Goal: Task Accomplishment & Management: Use online tool/utility

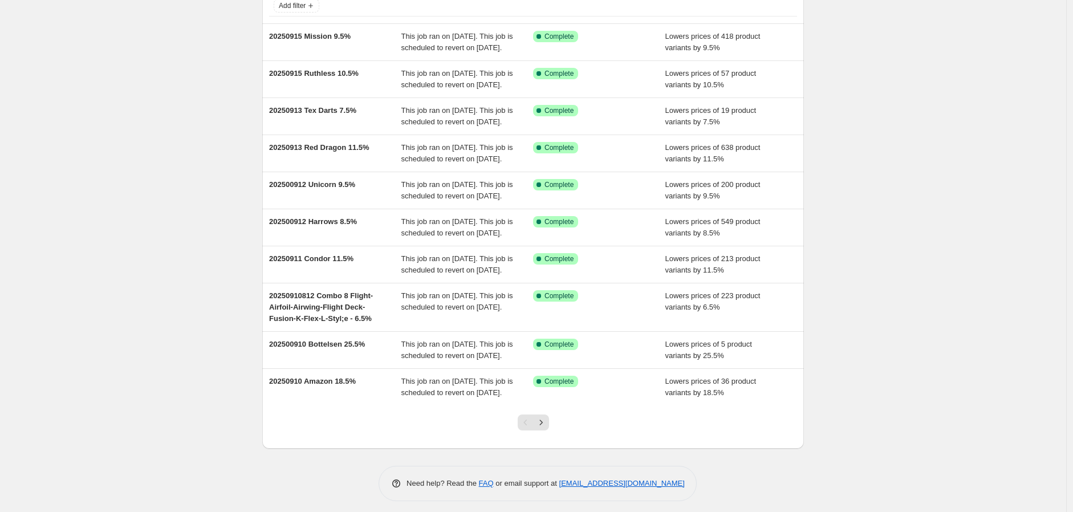
scroll to position [189, 0]
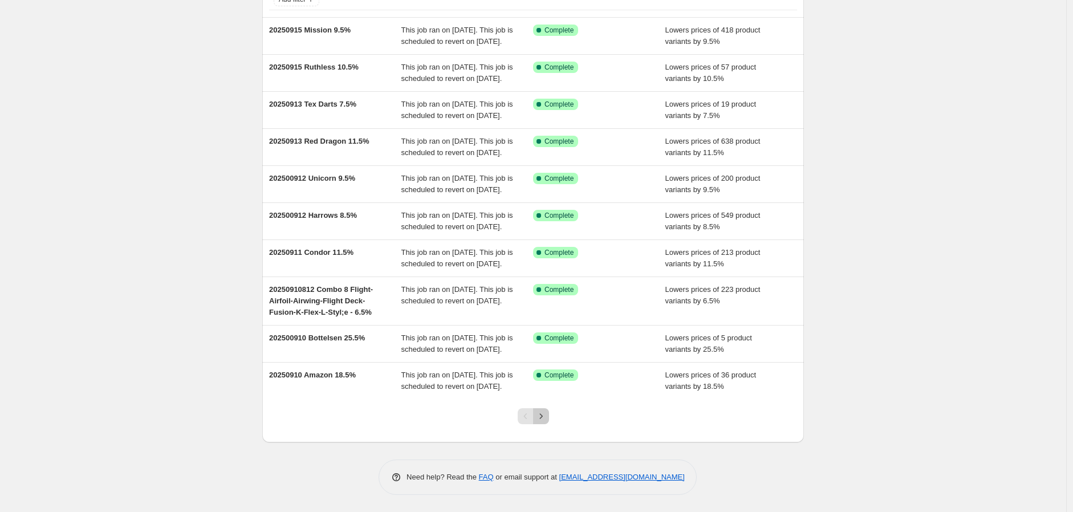
click at [545, 416] on icon "Next" at bounding box center [540, 415] width 11 height 11
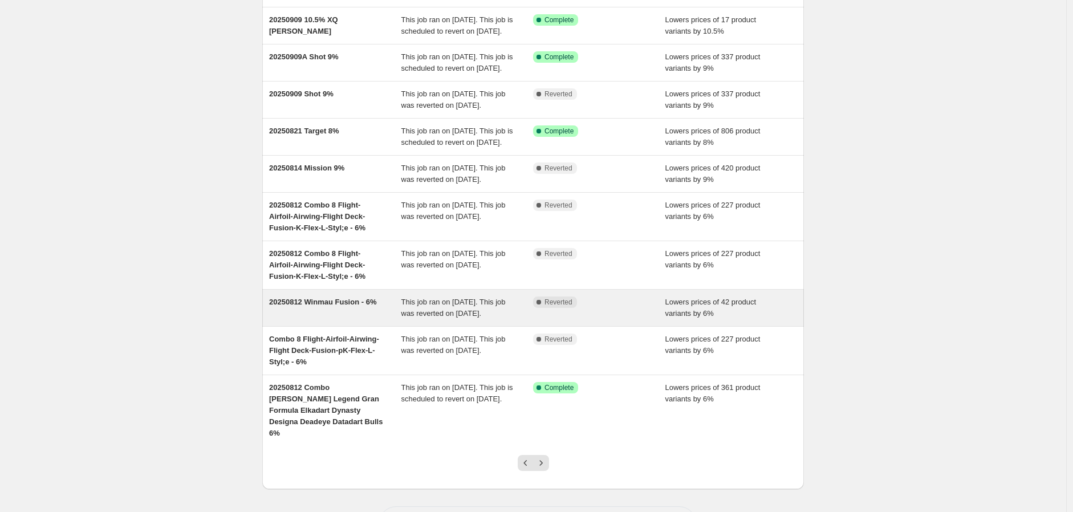
scroll to position [201, 0]
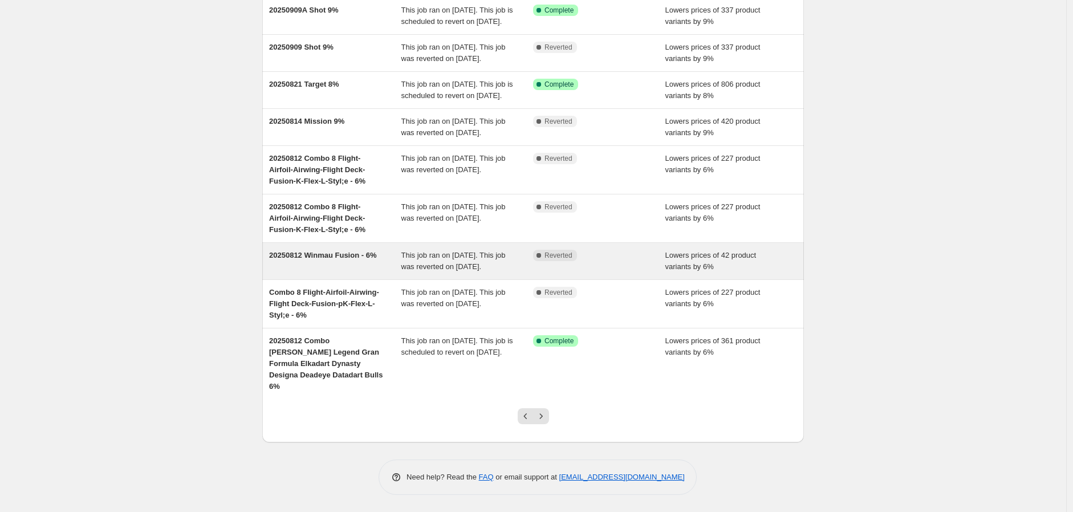
click at [542, 418] on icon "Next" at bounding box center [540, 415] width 11 height 11
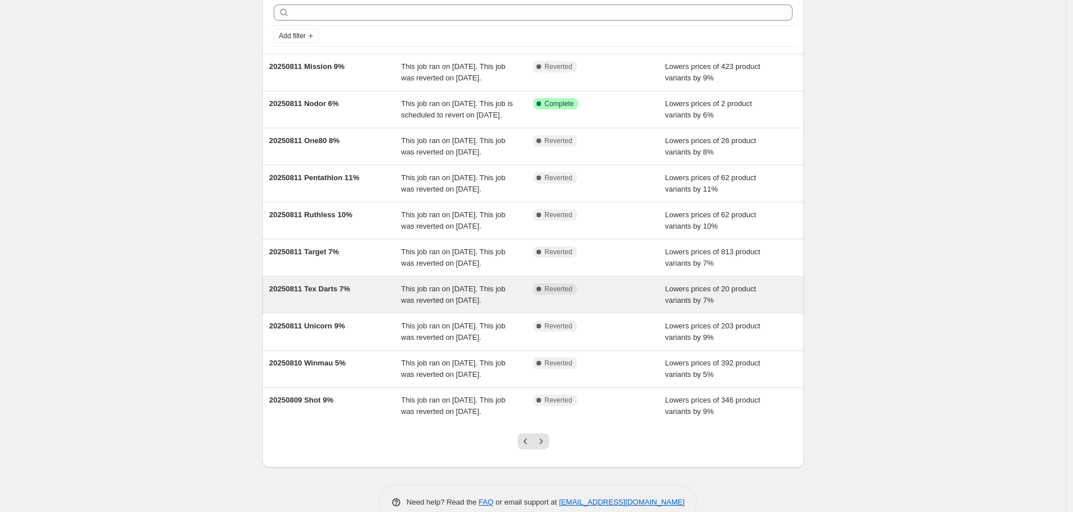
scroll to position [189, 0]
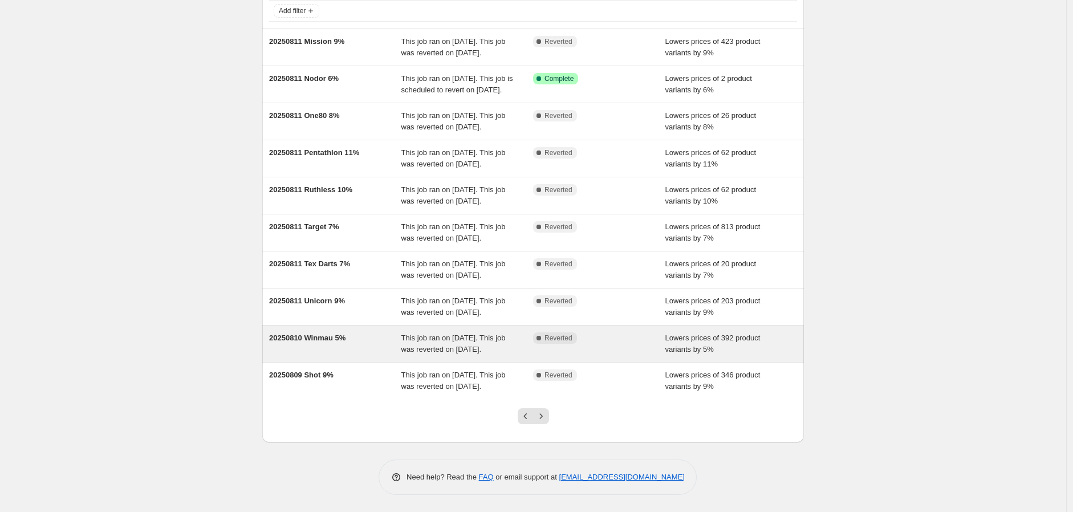
click at [426, 333] on span "This job ran on [DATE]. This job was reverted on [DATE]." at bounding box center [453, 343] width 104 height 20
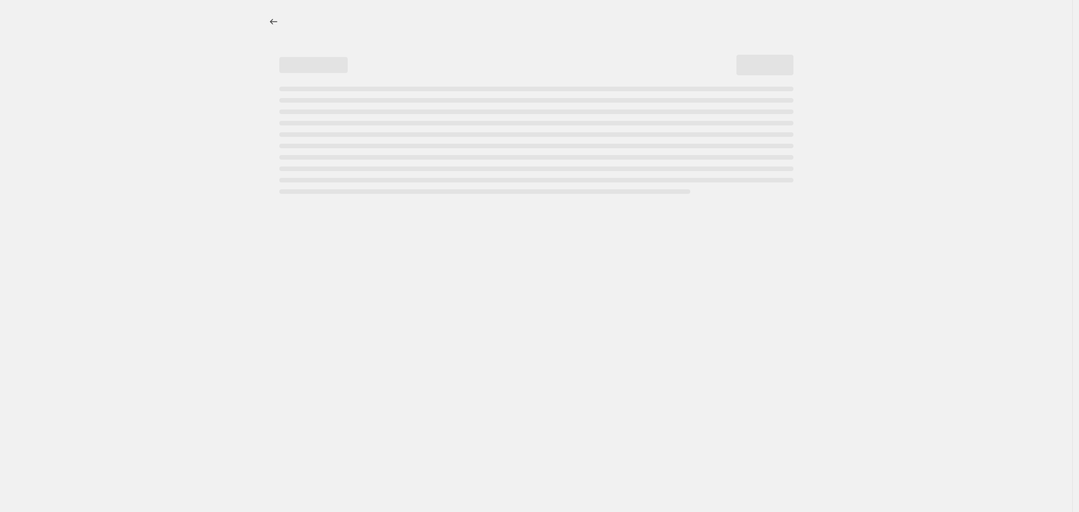
select select "percentage"
select select "no_change"
select select "vendor"
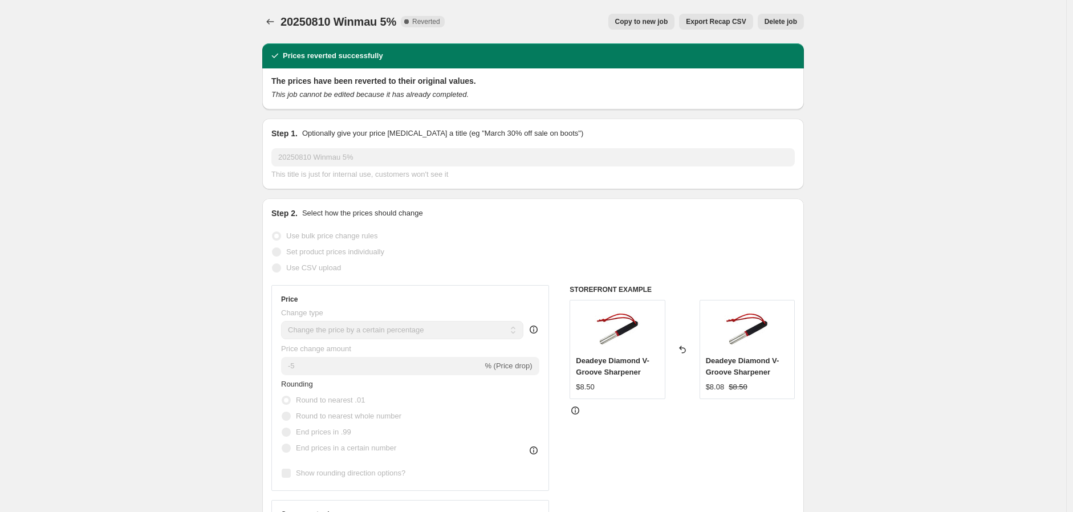
click at [650, 25] on span "Copy to new job" at bounding box center [641, 21] width 53 height 9
select select "percentage"
select select "no_change"
select select "vendor"
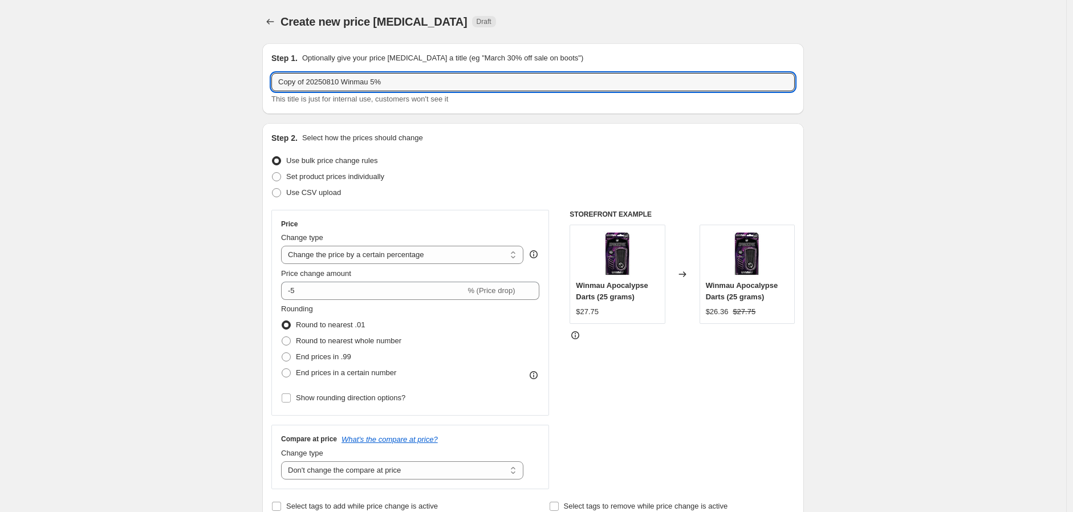
drag, startPoint x: 341, startPoint y: 82, endPoint x: 176, endPoint y: 99, distance: 166.1
click at [346, 87] on input "20250916 Winmau 5%" at bounding box center [532, 82] width 523 height 18
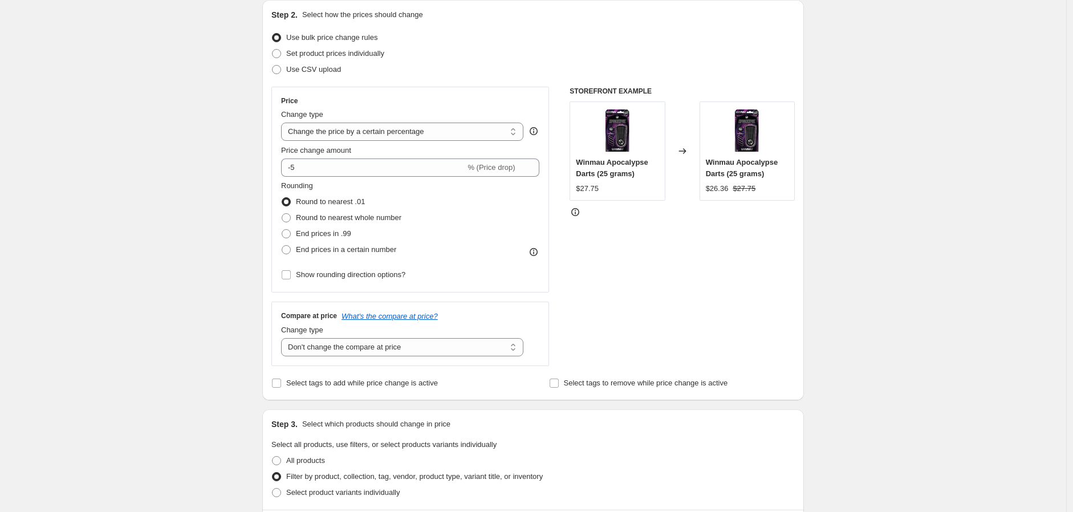
scroll to position [127, 0]
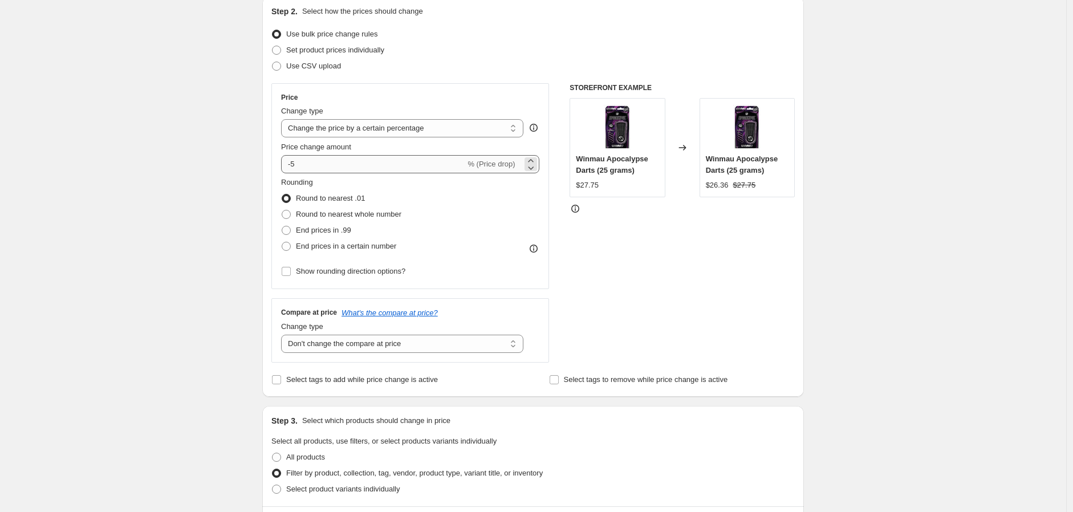
type input "20250916 Winmau 5.5%"
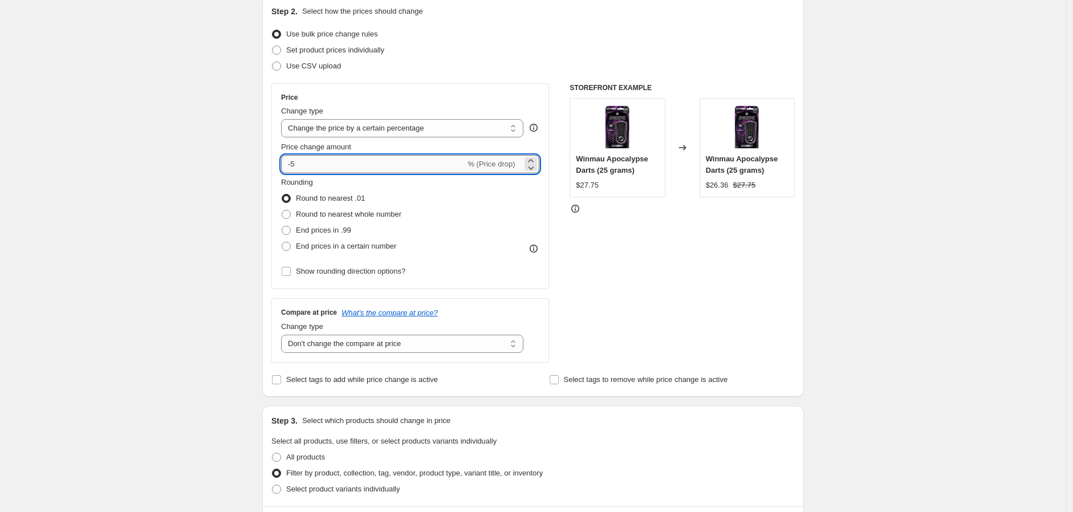
click at [308, 165] on input "-5" at bounding box center [373, 164] width 184 height 18
type input "-5.5"
click at [399, 233] on div "End prices in .99" at bounding box center [341, 230] width 120 height 16
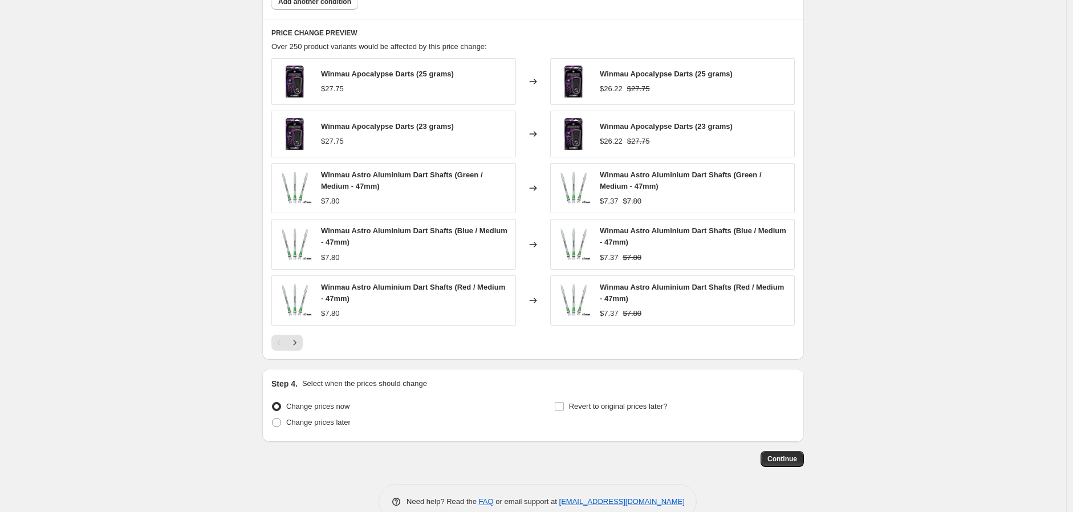
scroll to position [768, 0]
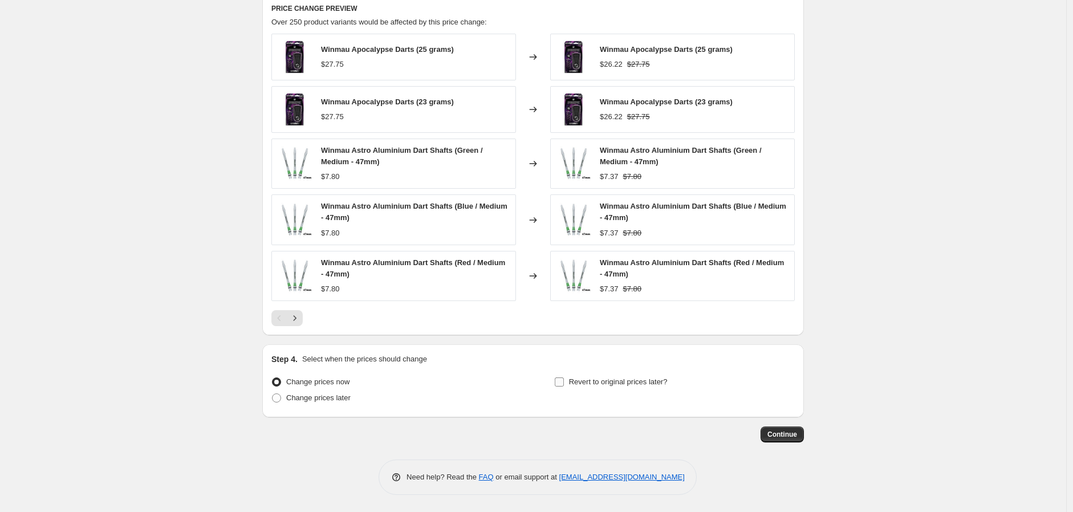
click at [560, 382] on input "Revert to original prices later?" at bounding box center [558, 381] width 9 height 9
checkbox input "true"
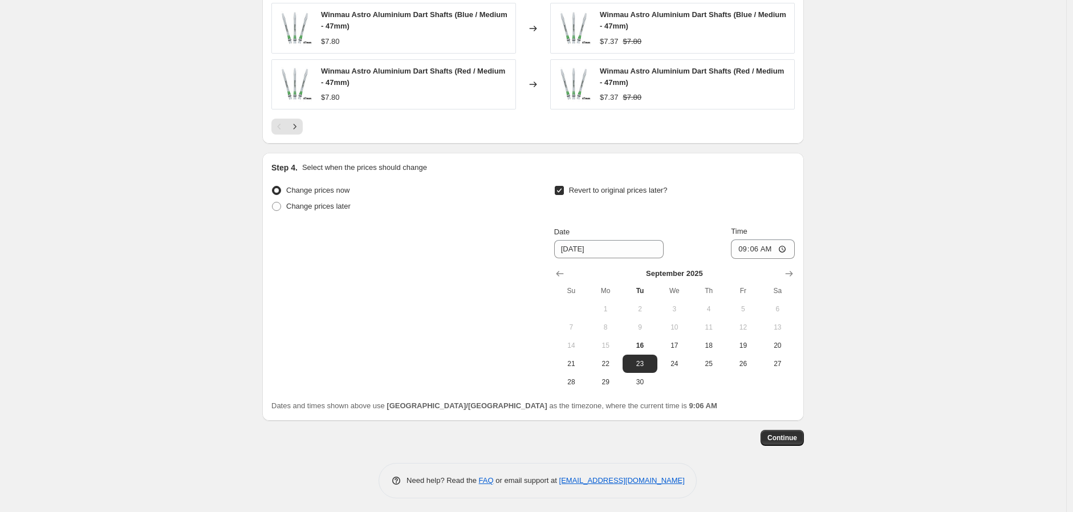
scroll to position [962, 0]
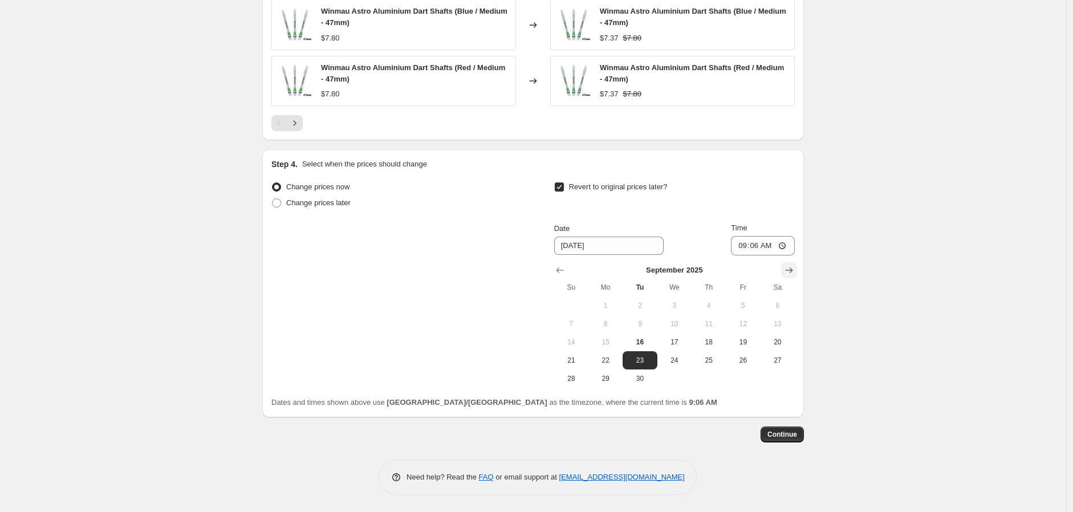
click at [797, 268] on button "Show next month, October 2025" at bounding box center [789, 270] width 16 height 16
click at [603, 359] on span "20" at bounding box center [605, 360] width 25 height 9
type input "[DATE]"
click at [784, 245] on input "09:06" at bounding box center [763, 245] width 64 height 19
type input "23:59"
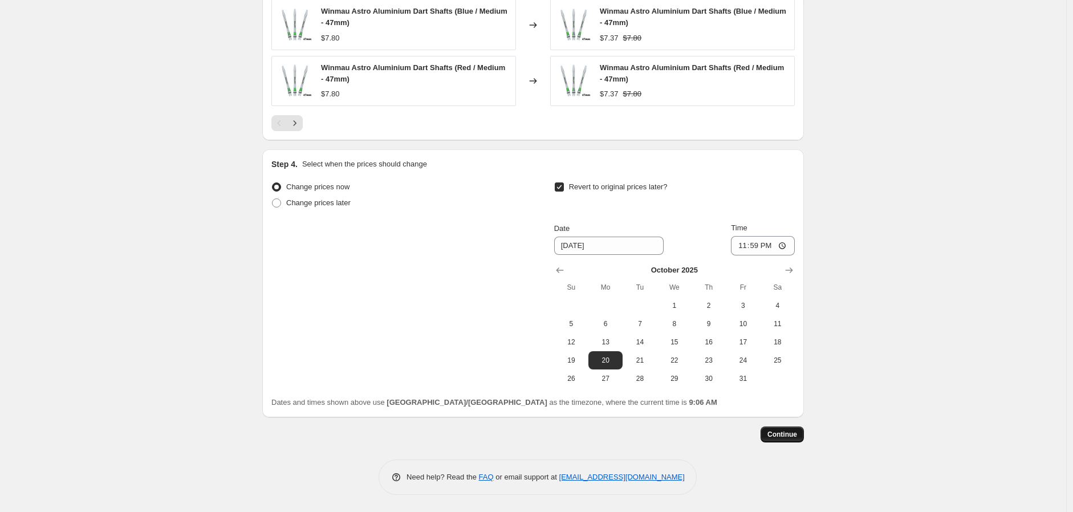
click at [789, 433] on span "Continue" at bounding box center [782, 434] width 30 height 9
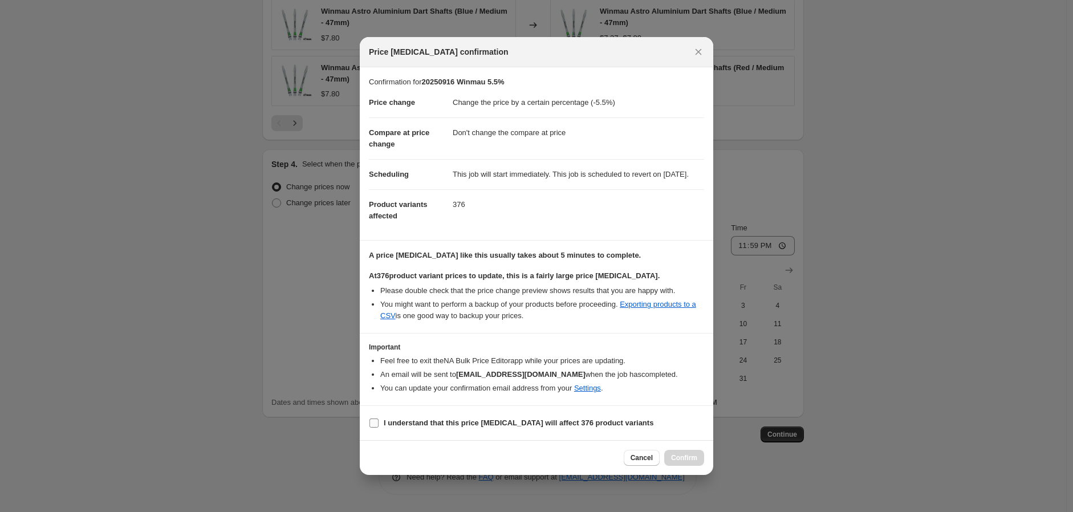
click at [375, 427] on input "I understand that this price [MEDICAL_DATA] will affect 376 product variants" at bounding box center [373, 422] width 9 height 9
checkbox input "true"
click at [691, 462] on span "Confirm" at bounding box center [684, 457] width 26 height 9
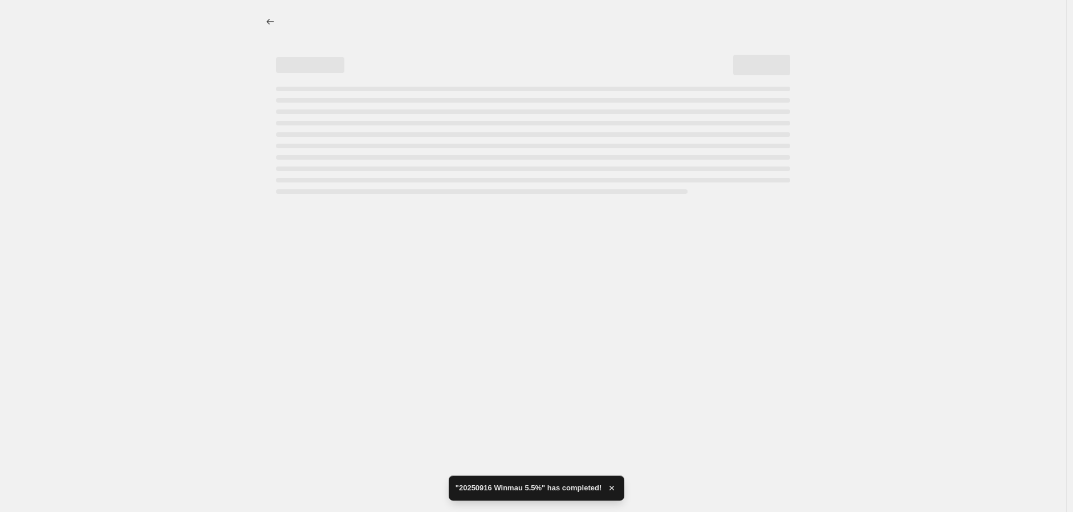
select select "percentage"
select select "no_change"
select select "vendor"
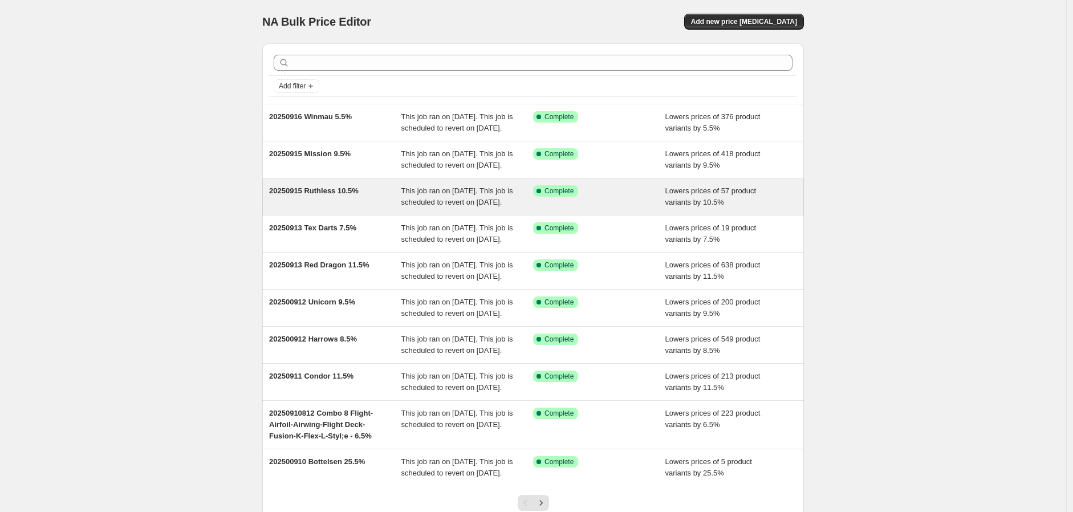
scroll to position [189, 0]
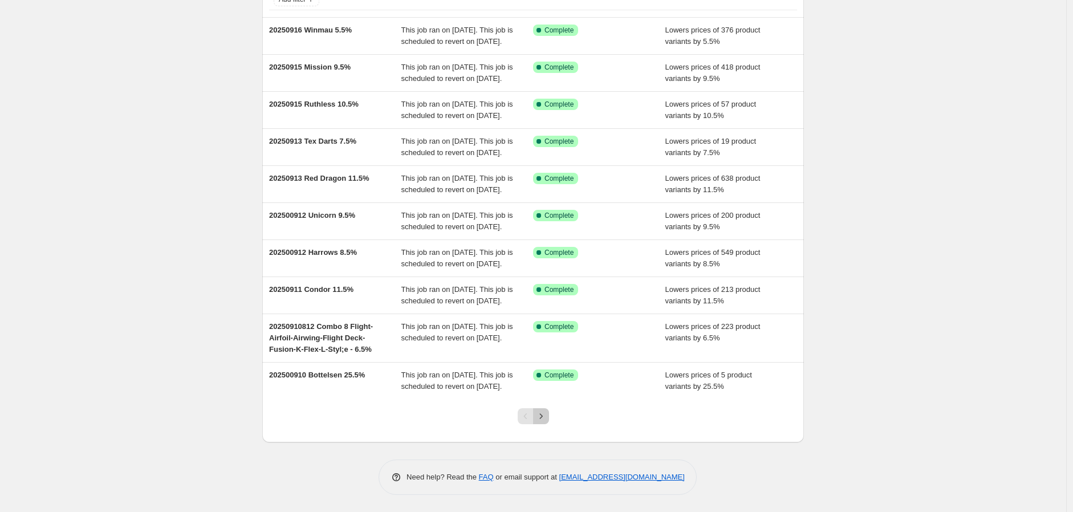
click at [541, 414] on icon "Next" at bounding box center [540, 415] width 11 height 11
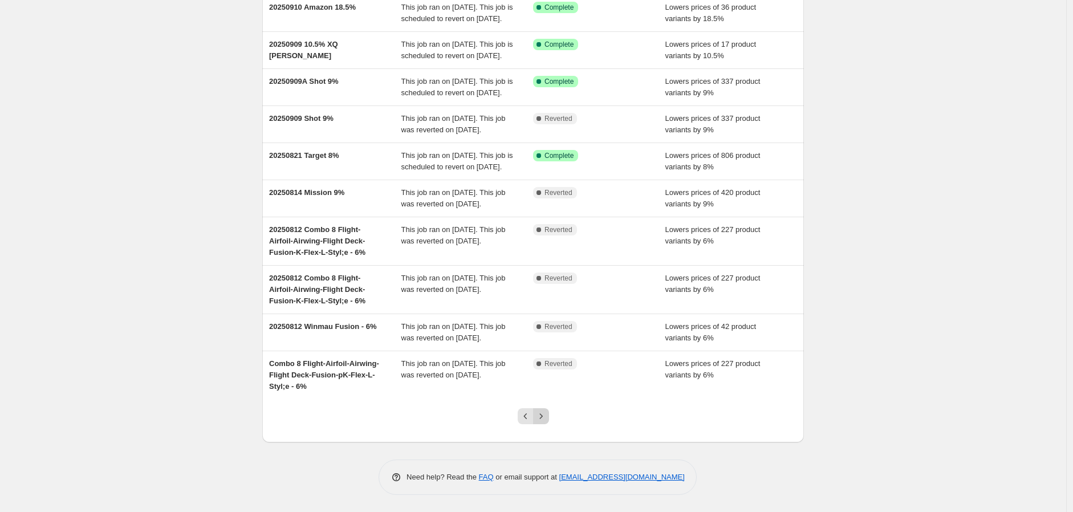
click at [544, 417] on icon "Next" at bounding box center [540, 415] width 11 height 11
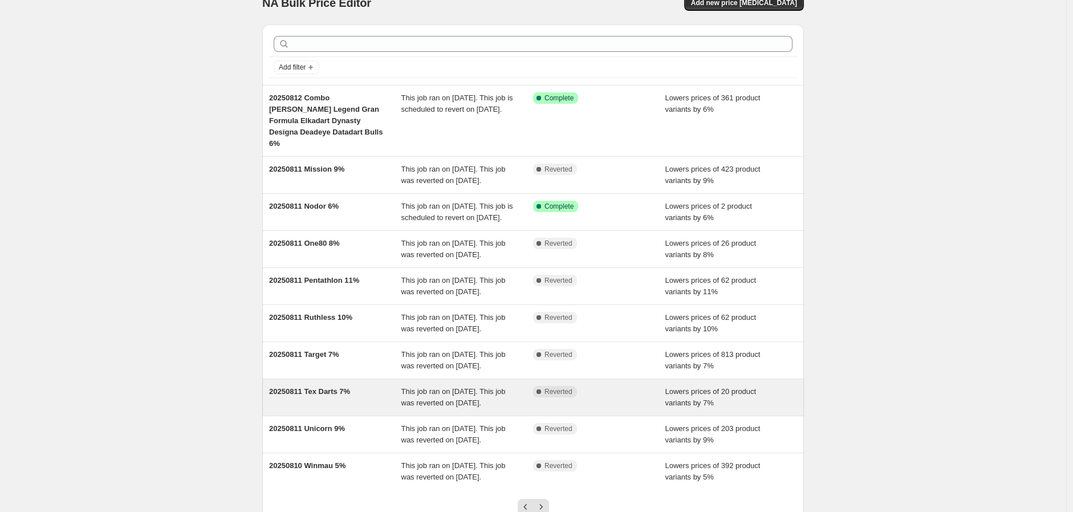
scroll to position [10, 0]
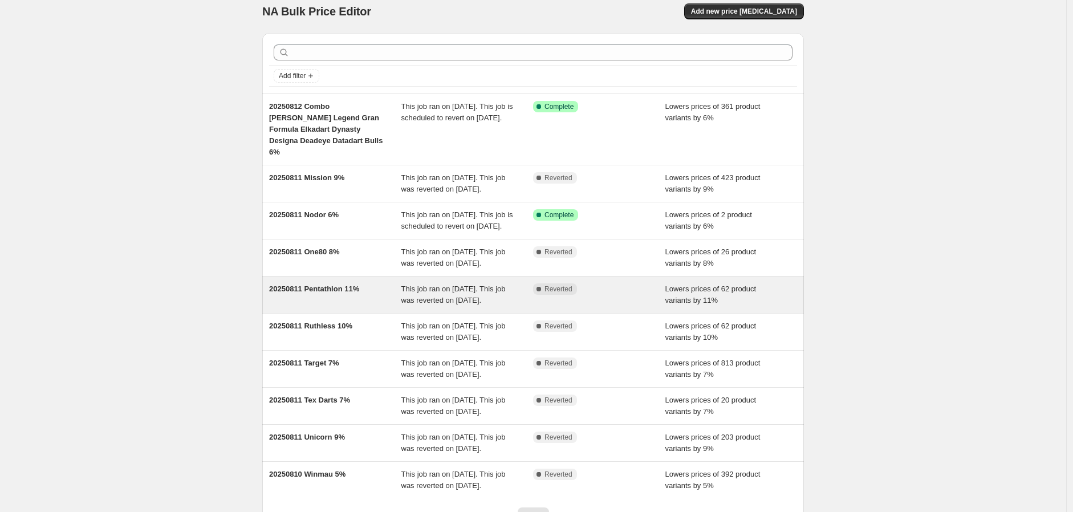
click at [323, 306] on div "20250811 Pentathlon 11%" at bounding box center [335, 294] width 132 height 23
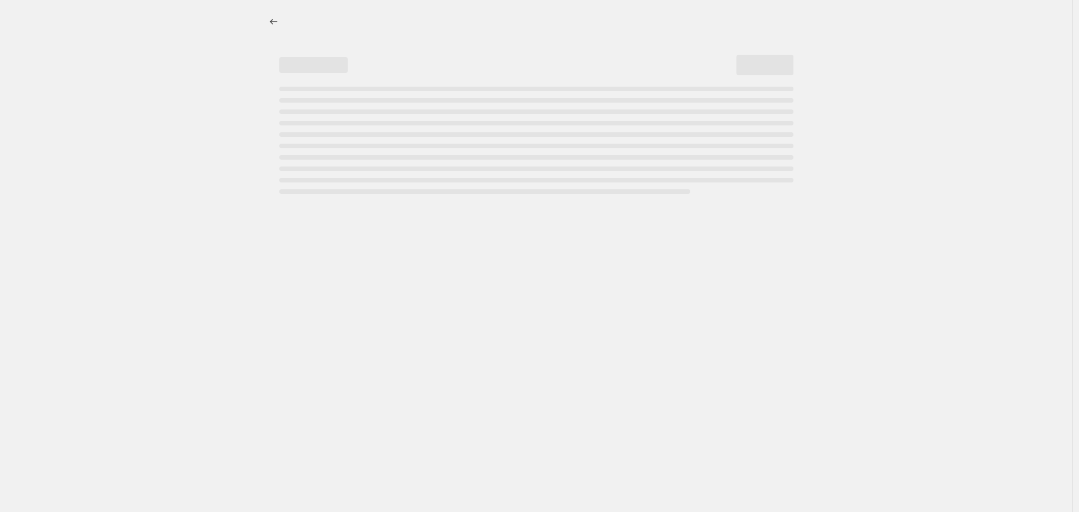
select select "percentage"
select select "no_change"
select select "vendor"
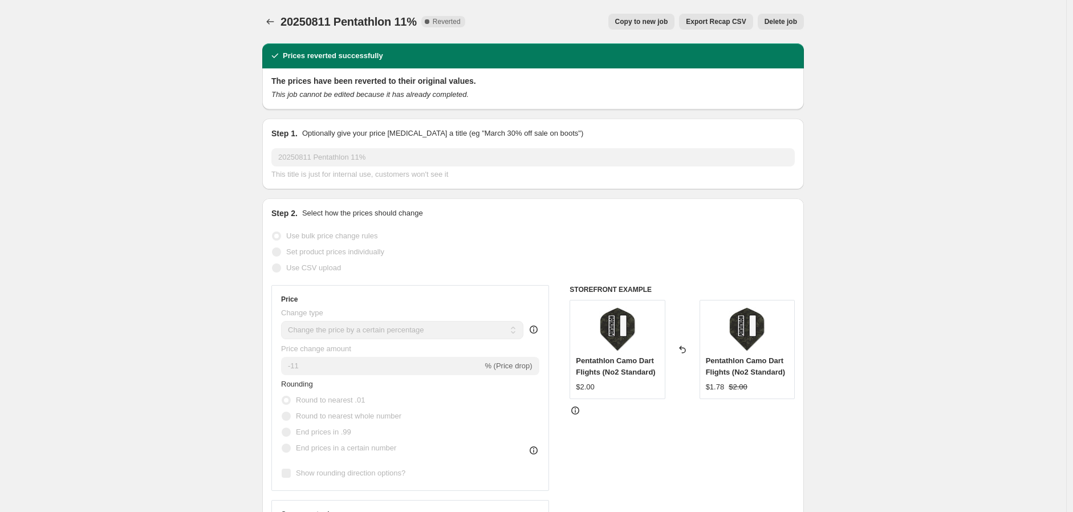
click at [648, 24] on span "Copy to new job" at bounding box center [641, 21] width 53 height 9
select select "percentage"
select select "no_change"
select select "vendor"
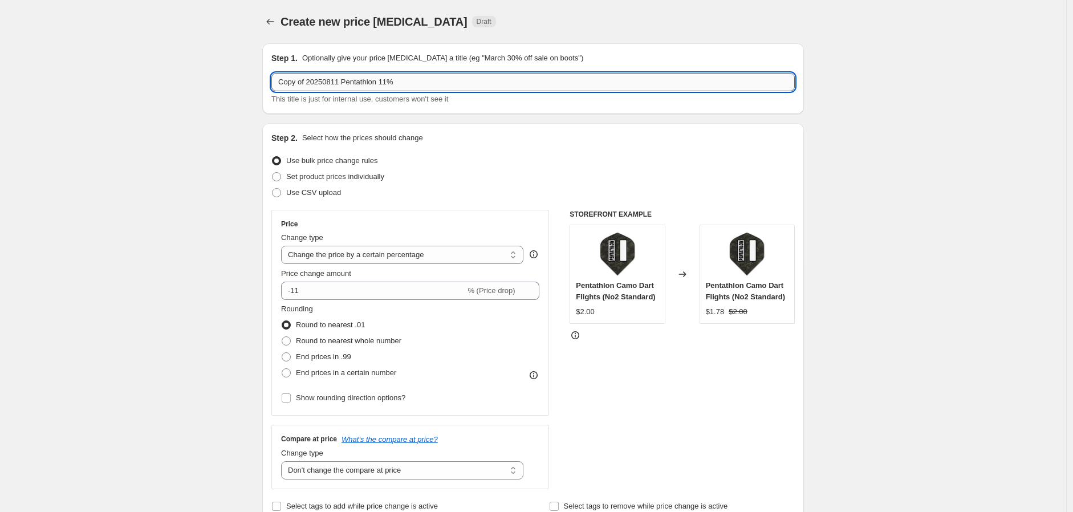
click at [339, 83] on input "Copy of 20250811 Pentathlon 11%" at bounding box center [532, 82] width 523 height 18
click at [338, 80] on input "Copy of 20250811 Pentathlon 11%" at bounding box center [532, 82] width 523 height 18
drag, startPoint x: 341, startPoint y: 81, endPoint x: 155, endPoint y: 71, distance: 186.1
click at [361, 77] on input "20250916 Pentathlon 11%" at bounding box center [532, 82] width 523 height 18
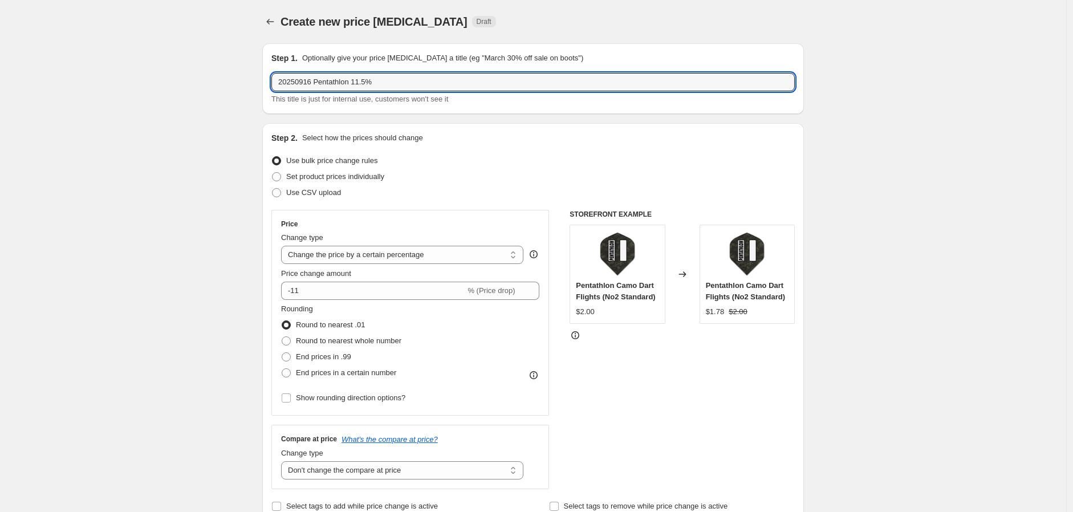
scroll to position [63, 0]
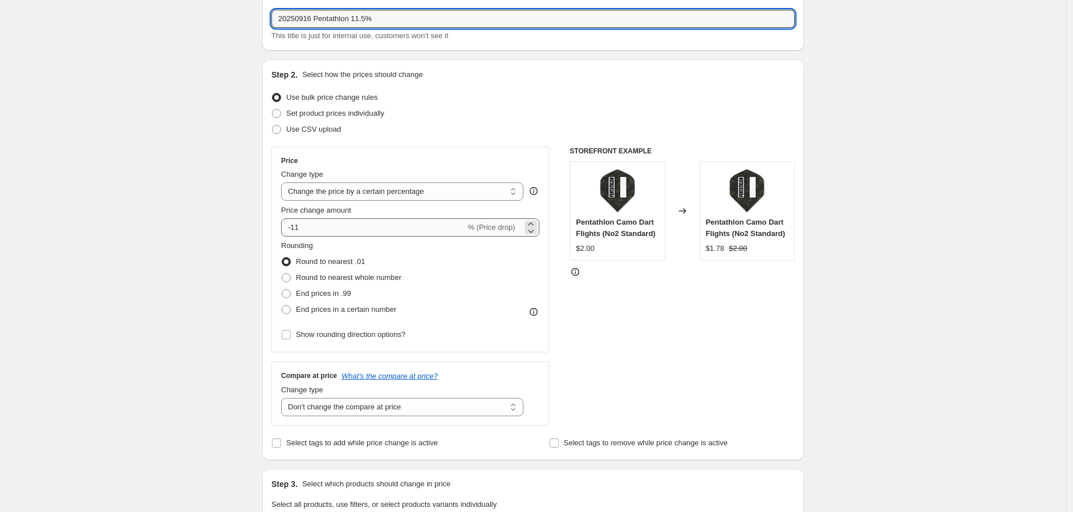
type input "20250916 Pentathlon 11.5%"
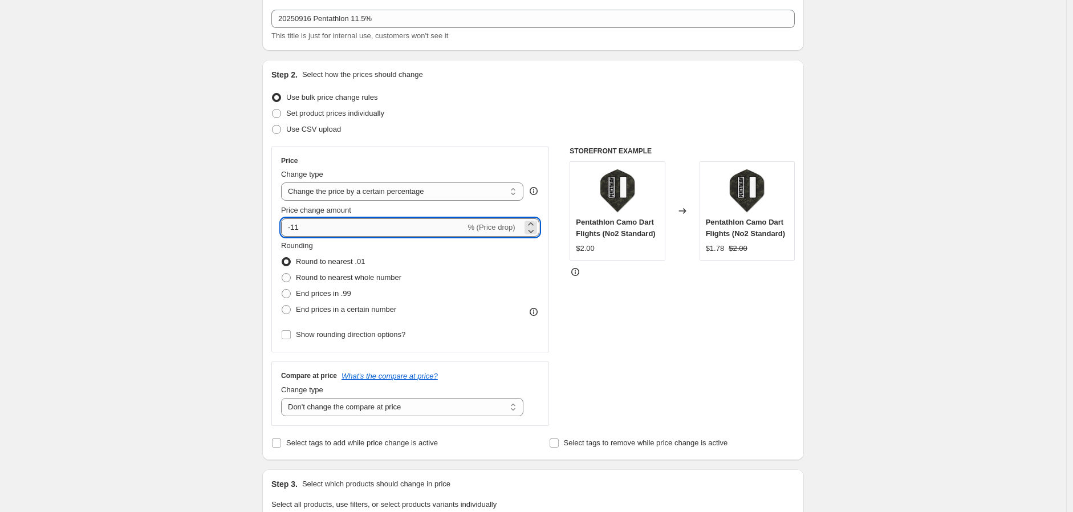
click at [326, 231] on input "-11" at bounding box center [373, 227] width 184 height 18
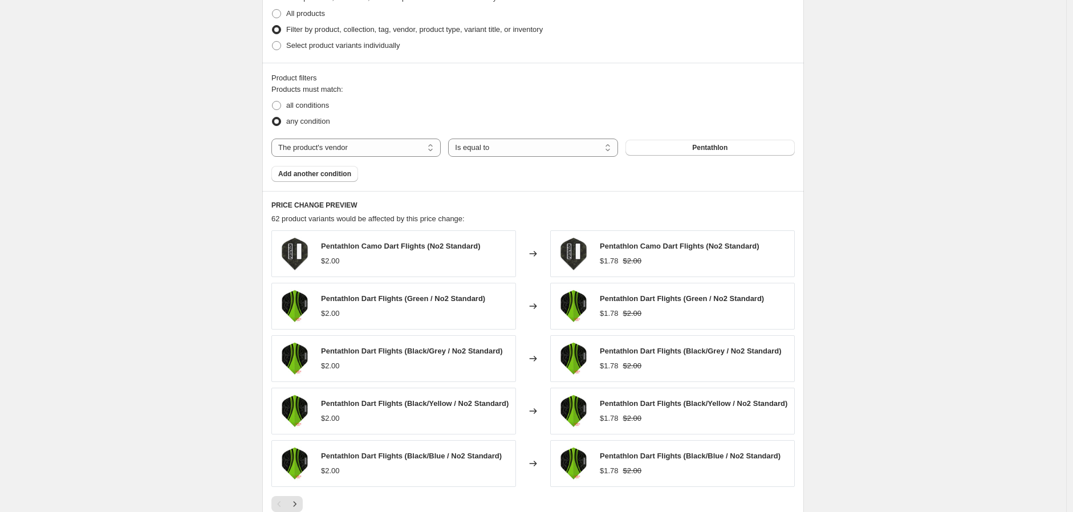
scroll to position [756, 0]
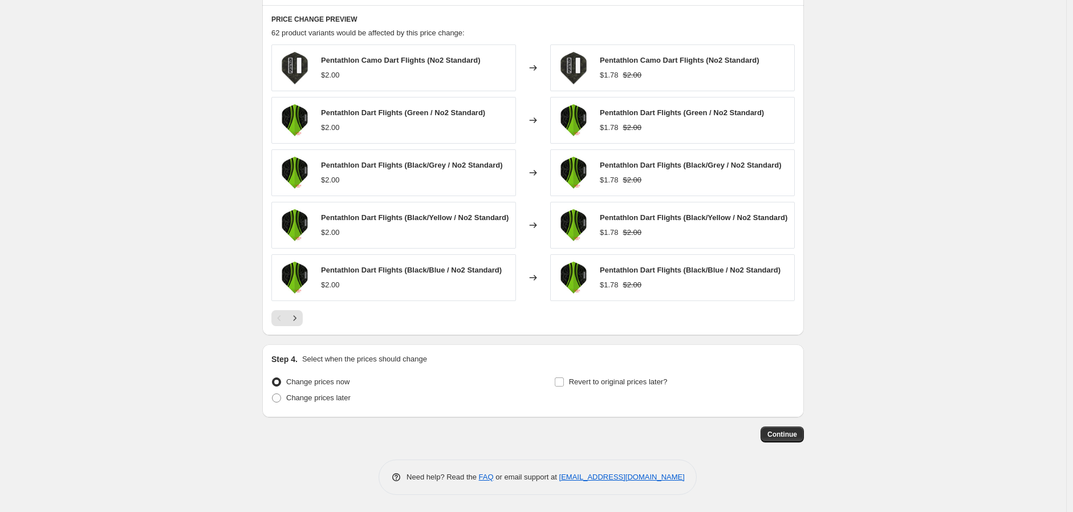
type input "-11.5"
click at [562, 384] on input "Revert to original prices later?" at bounding box center [558, 381] width 9 height 9
checkbox input "true"
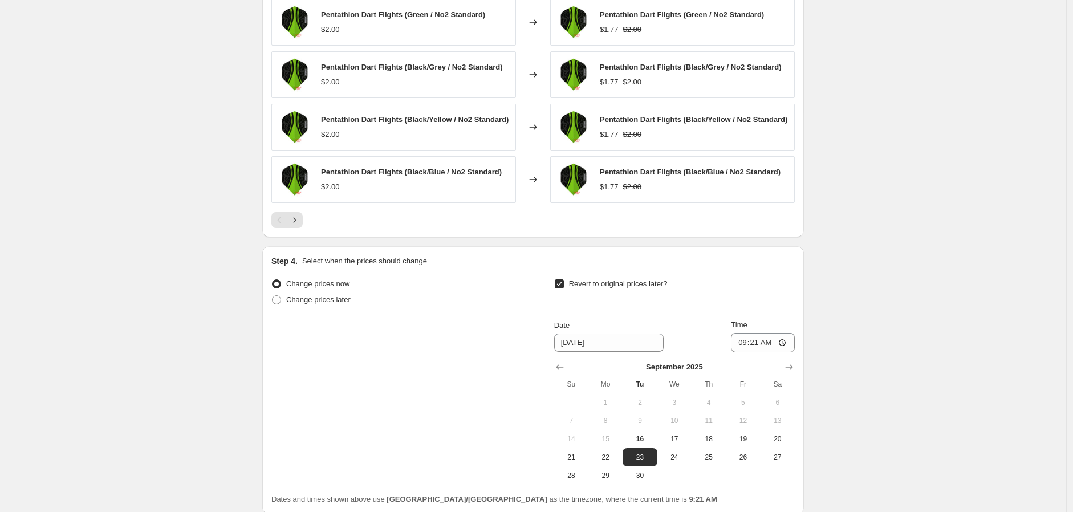
scroll to position [952, 0]
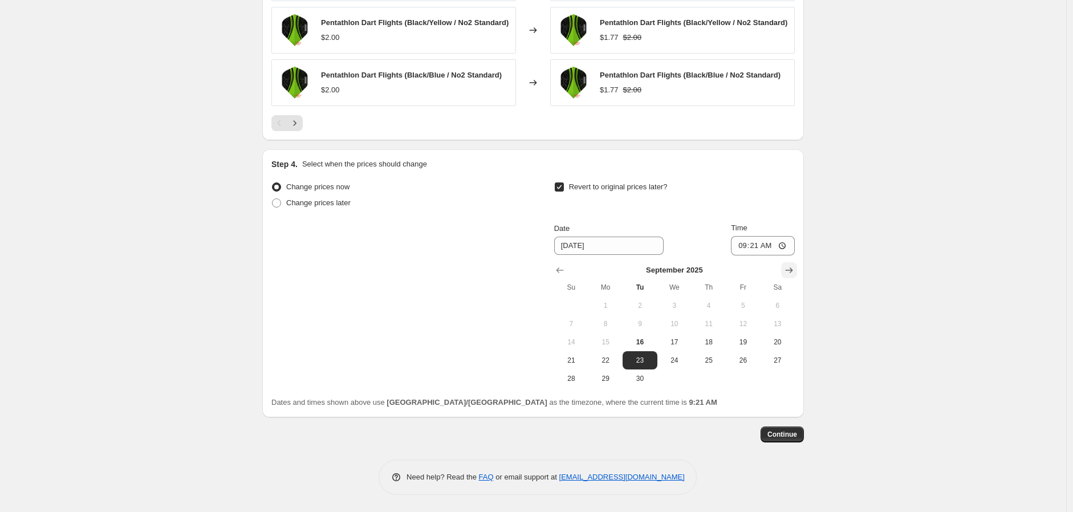
click at [788, 266] on icon "Show next month, October 2025" at bounding box center [788, 269] width 11 height 11
click at [645, 357] on span "21" at bounding box center [639, 360] width 25 height 9
type input "[DATE]"
click at [781, 248] on input "09:21" at bounding box center [763, 245] width 64 height 19
type input "23:59"
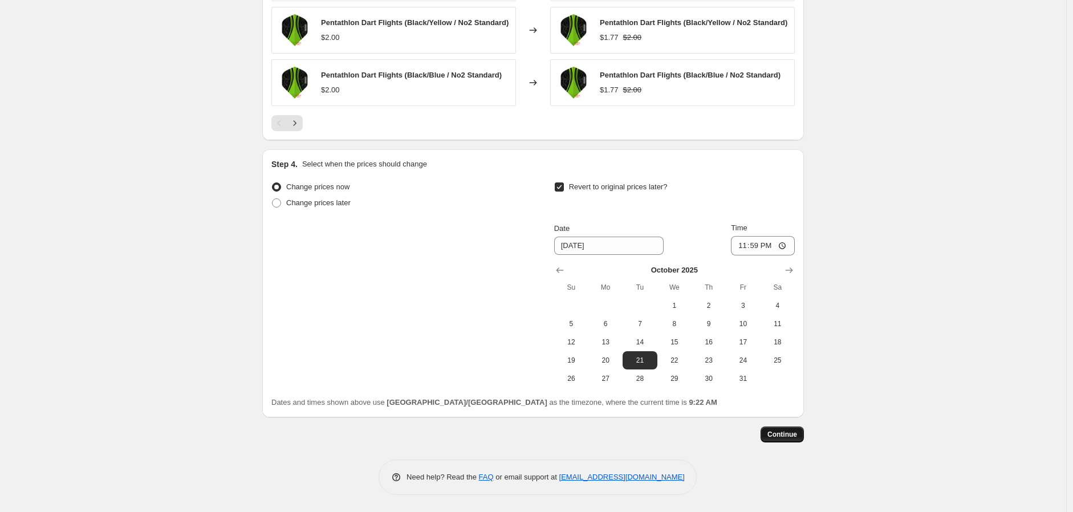
click at [784, 435] on span "Continue" at bounding box center [782, 434] width 30 height 9
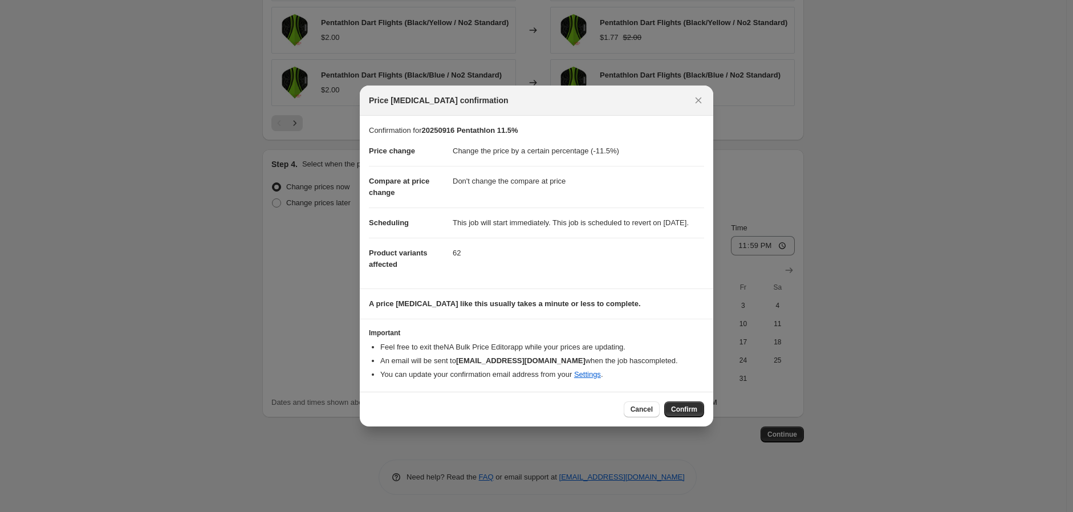
click at [676, 411] on span "Confirm" at bounding box center [684, 409] width 26 height 9
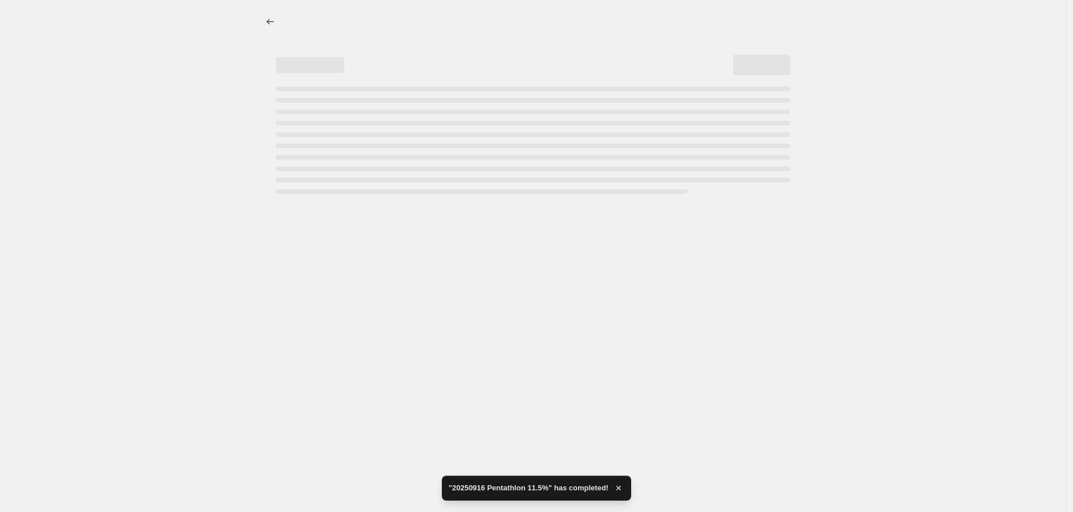
select select "percentage"
select select "no_change"
select select "vendor"
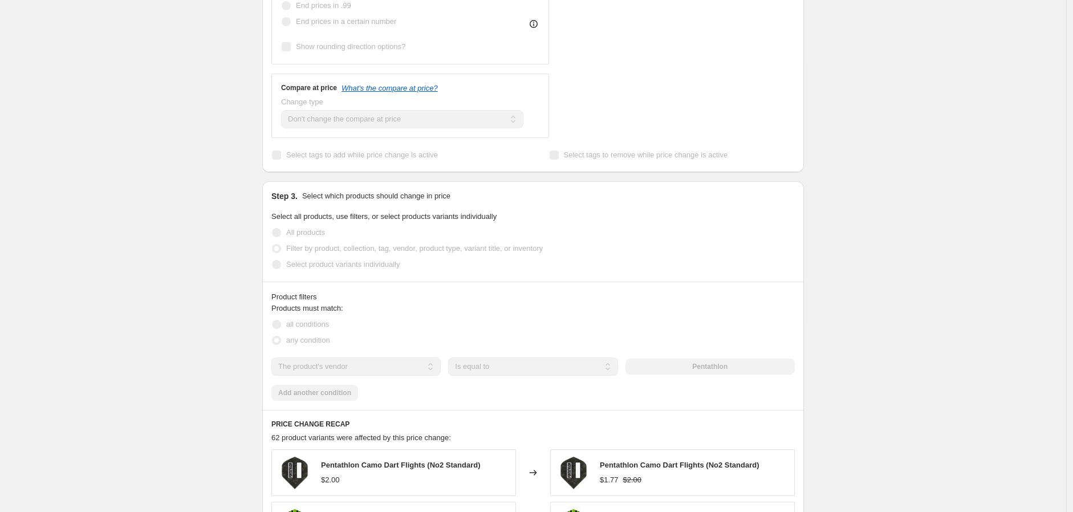
scroll to position [570, 0]
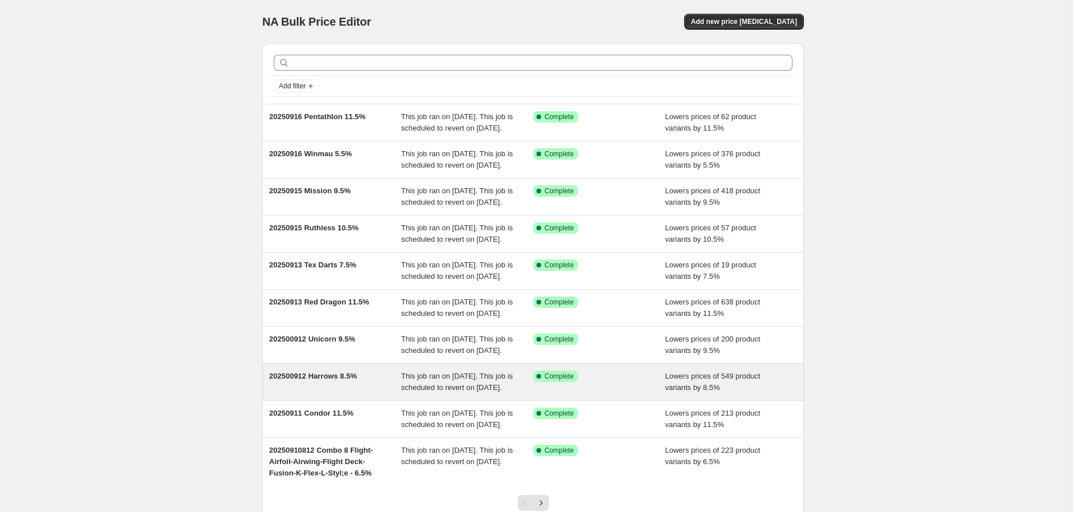
scroll to position [189, 0]
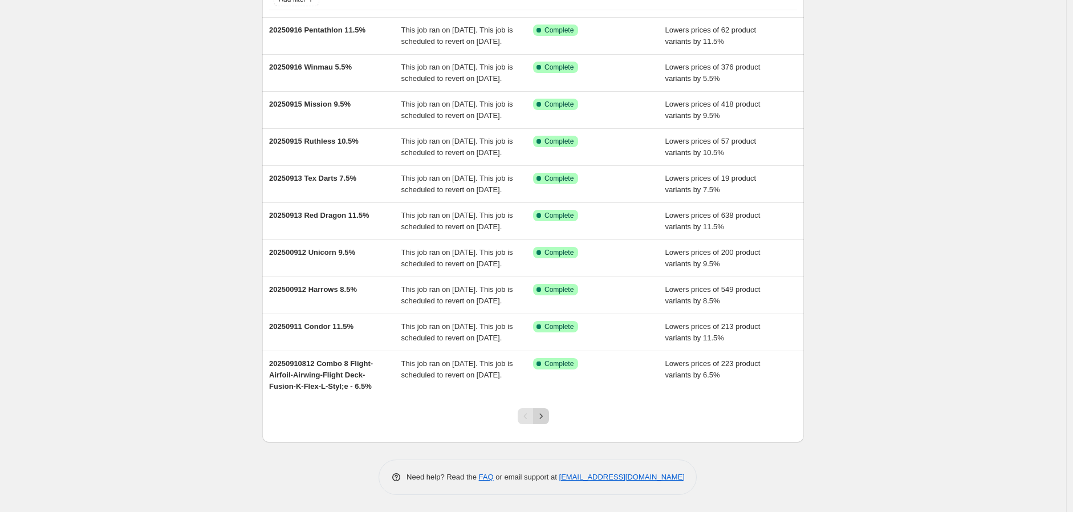
click at [536, 414] on button "Next" at bounding box center [541, 416] width 16 height 16
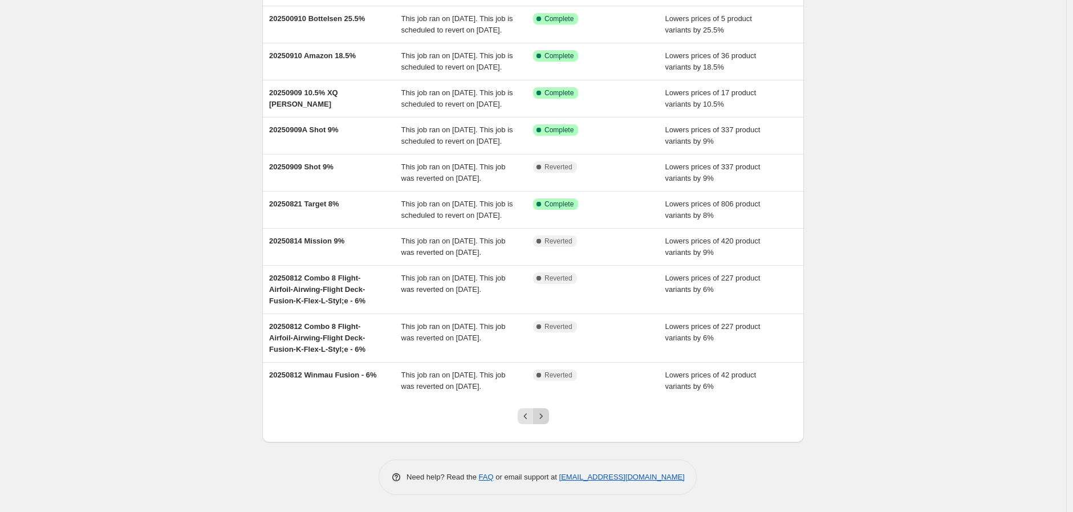
click at [544, 412] on icon "Next" at bounding box center [540, 415] width 11 height 11
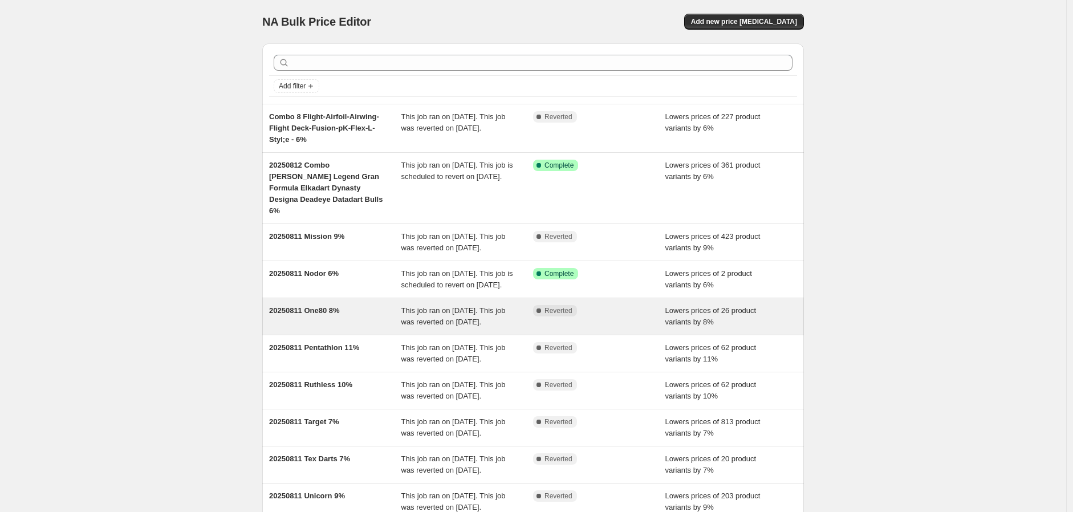
click at [327, 315] on span "20250811 One80 8%" at bounding box center [304, 310] width 71 height 9
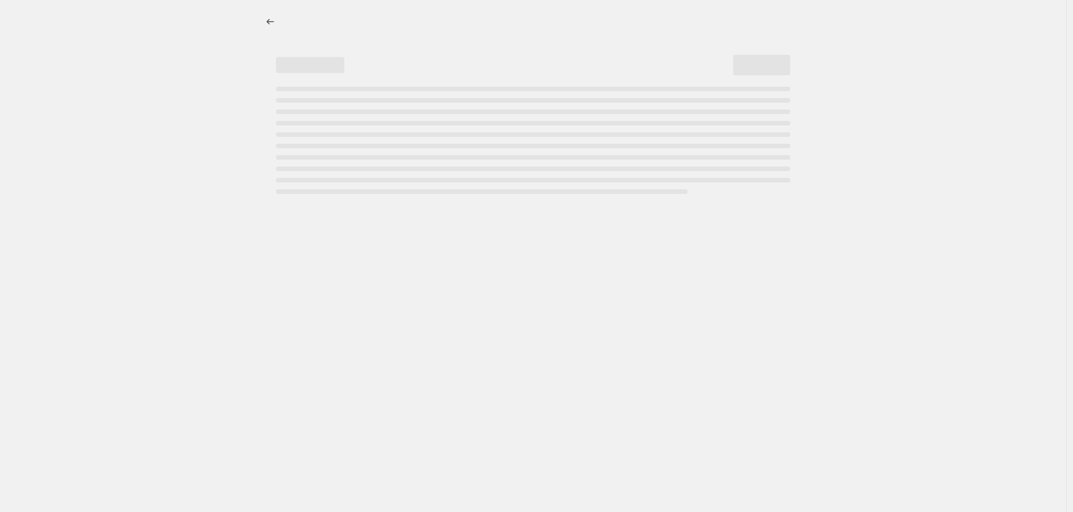
select select "percentage"
select select "no_change"
select select "vendor"
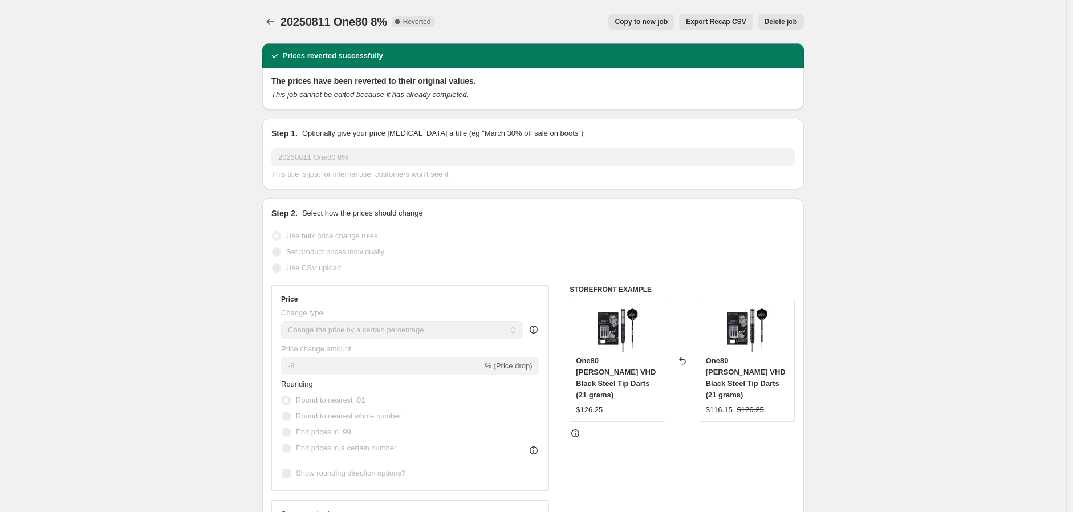
click at [659, 18] on span "Copy to new job" at bounding box center [641, 21] width 53 height 9
select select "percentage"
select select "no_change"
select select "vendor"
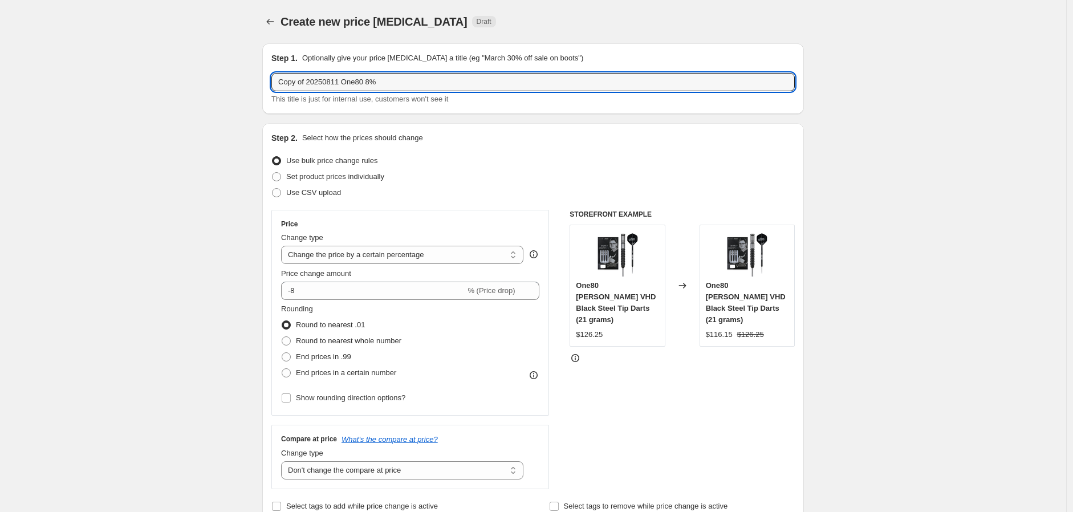
drag, startPoint x: 341, startPoint y: 80, endPoint x: 184, endPoint y: 96, distance: 157.5
click at [343, 82] on input "20250916 One80 8%" at bounding box center [532, 82] width 523 height 18
type input "20250916 One80 8.5%"
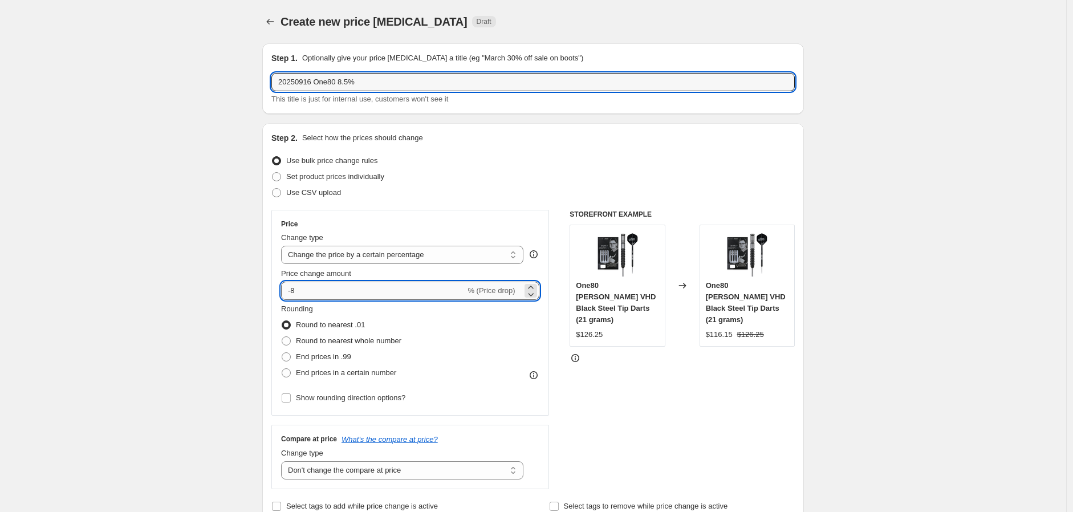
click at [340, 293] on input "-8" at bounding box center [373, 291] width 184 height 18
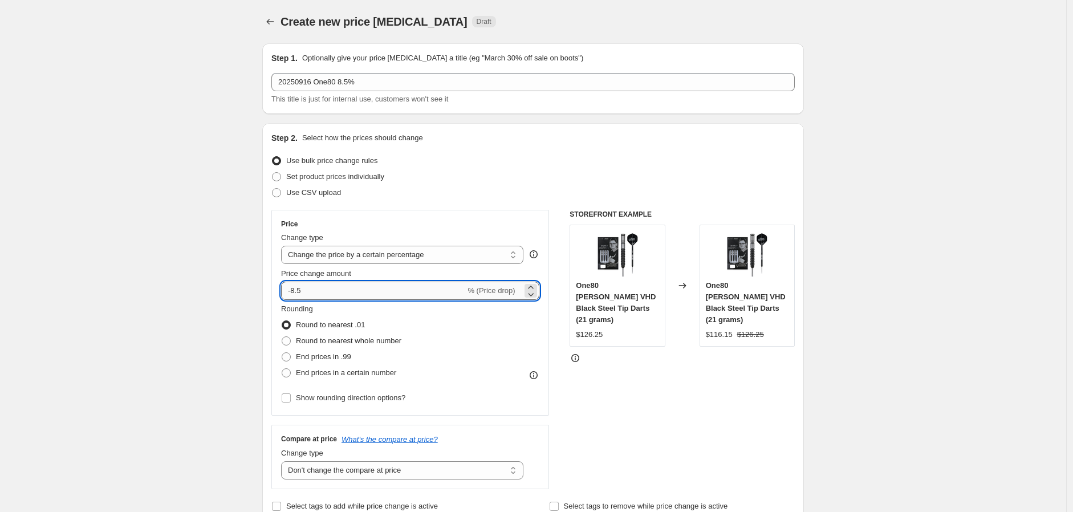
type input "-8.5"
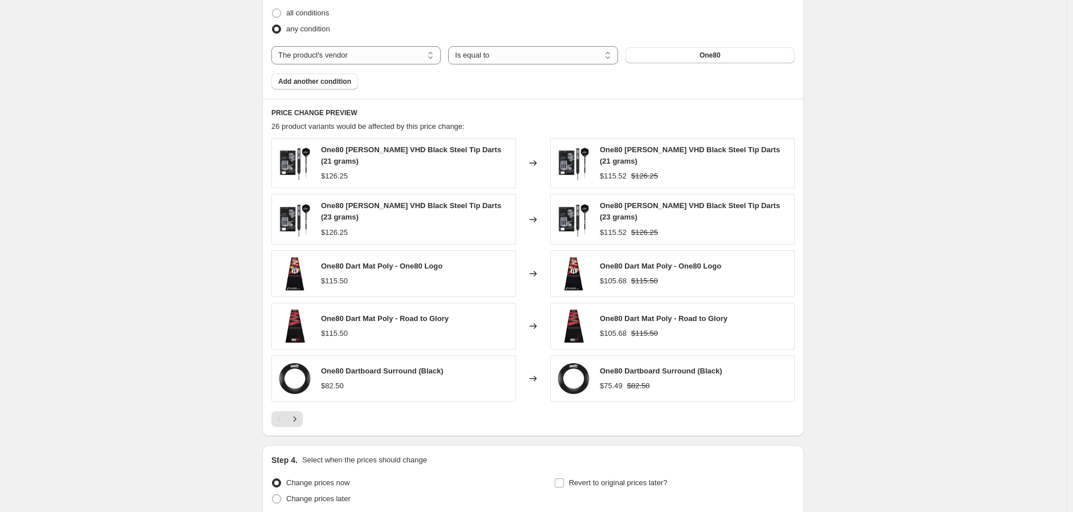
scroll to position [764, 0]
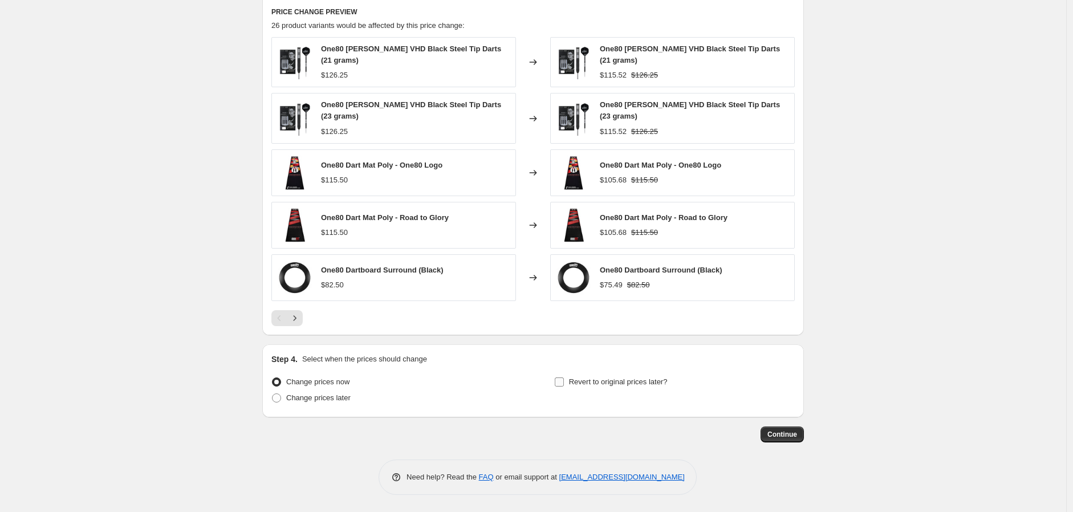
click at [562, 382] on input "Revert to original prices later?" at bounding box center [558, 381] width 9 height 9
checkbox input "true"
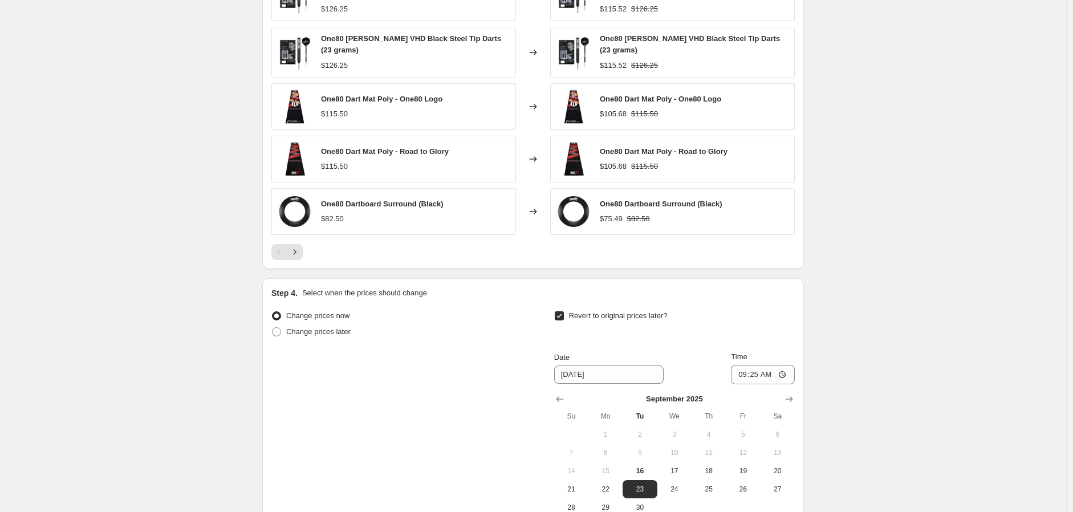
scroll to position [959, 0]
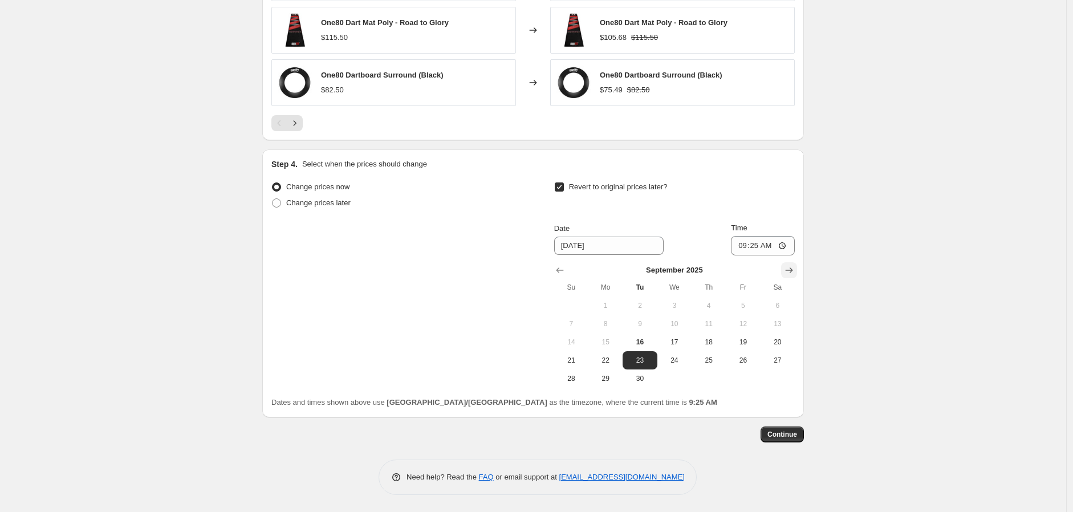
click at [793, 266] on icon "Show next month, October 2025" at bounding box center [788, 269] width 11 height 11
click at [673, 360] on span "22" at bounding box center [674, 360] width 25 height 9
type input "[DATE]"
click at [785, 251] on input "09:25" at bounding box center [763, 245] width 64 height 19
type input "23:59"
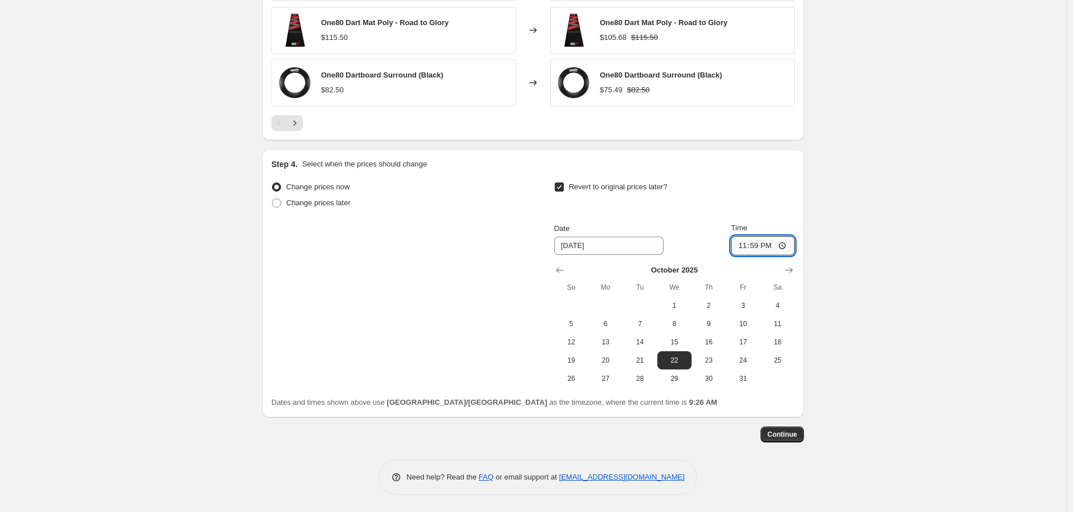
click at [784, 434] on span "Continue" at bounding box center [782, 434] width 30 height 9
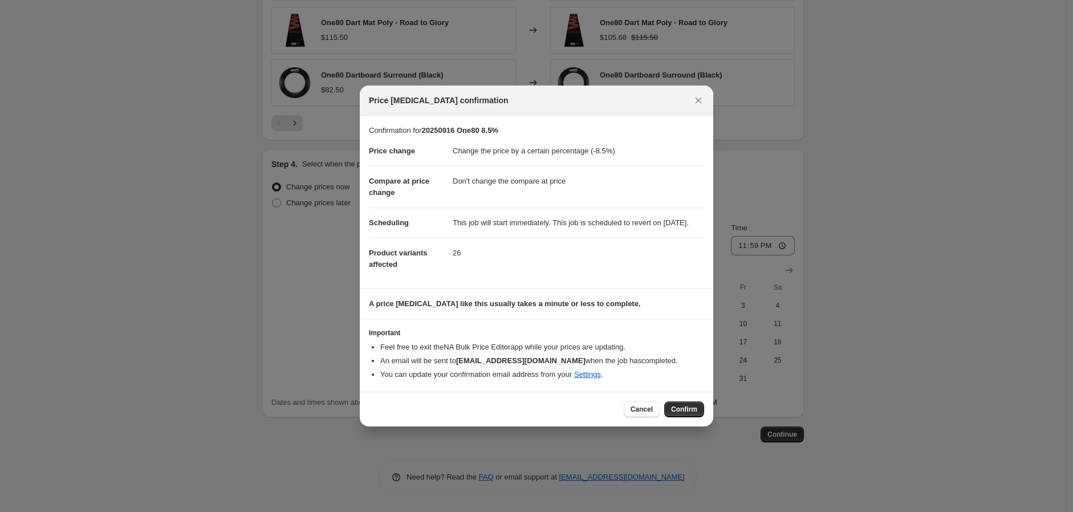
click at [682, 411] on span "Confirm" at bounding box center [684, 409] width 26 height 9
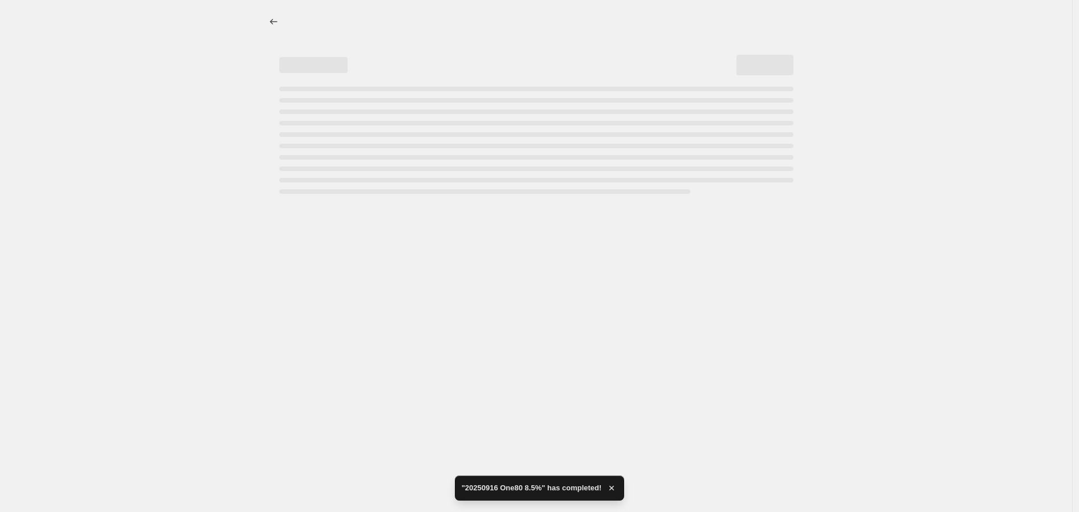
select select "percentage"
select select "no_change"
select select "vendor"
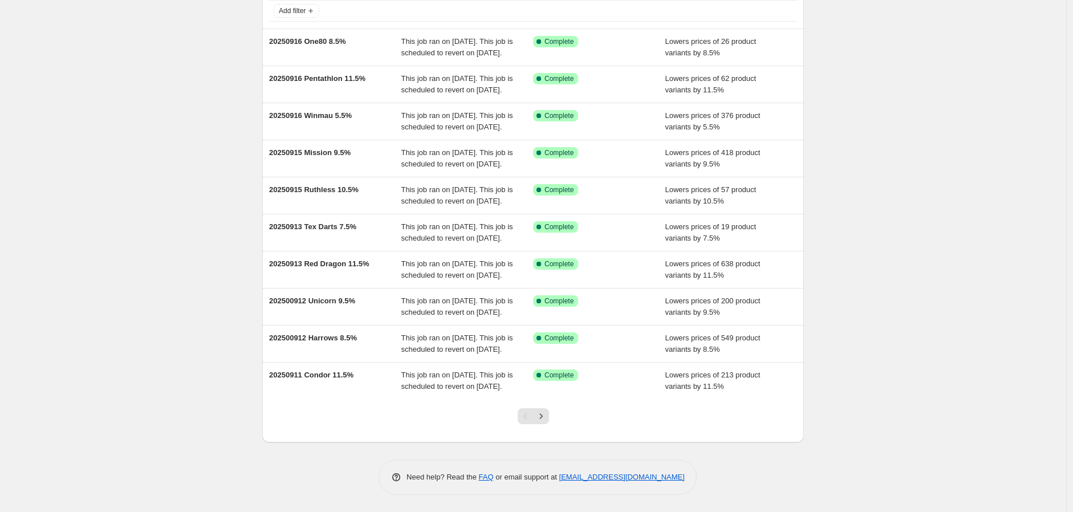
scroll to position [189, 0]
click at [541, 414] on icon "Next" at bounding box center [540, 415] width 11 height 11
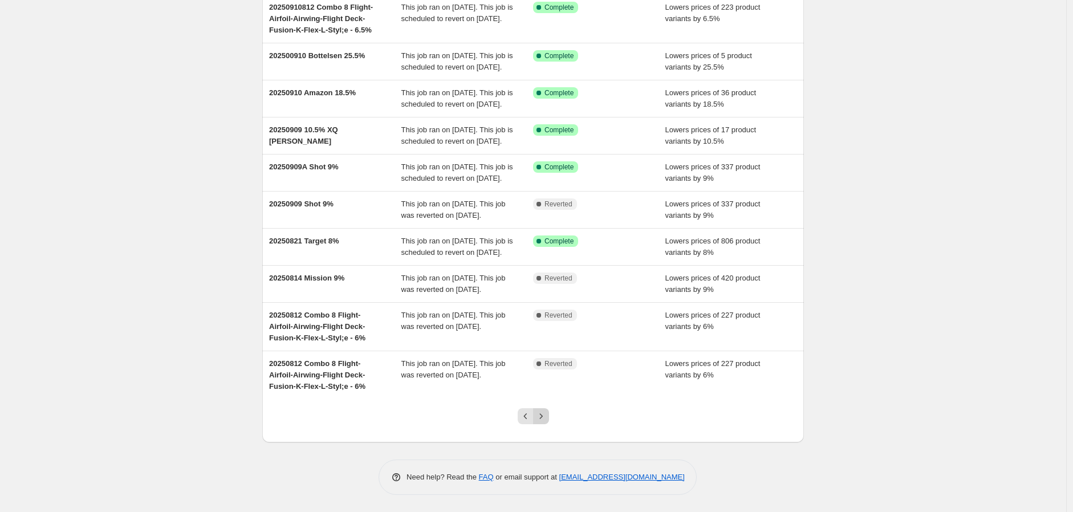
click at [542, 416] on icon "Next" at bounding box center [540, 415] width 11 height 11
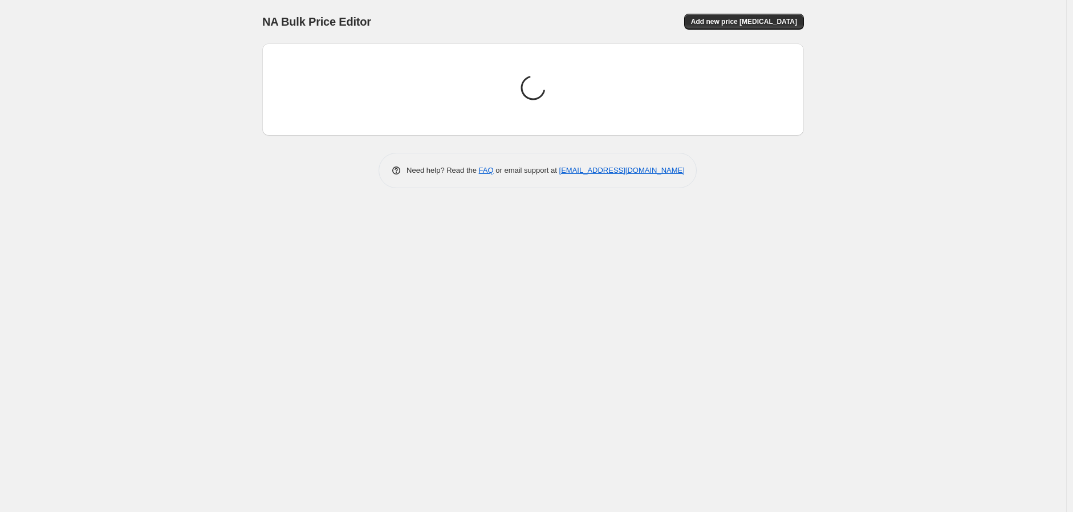
scroll to position [0, 0]
